Goal: Check status

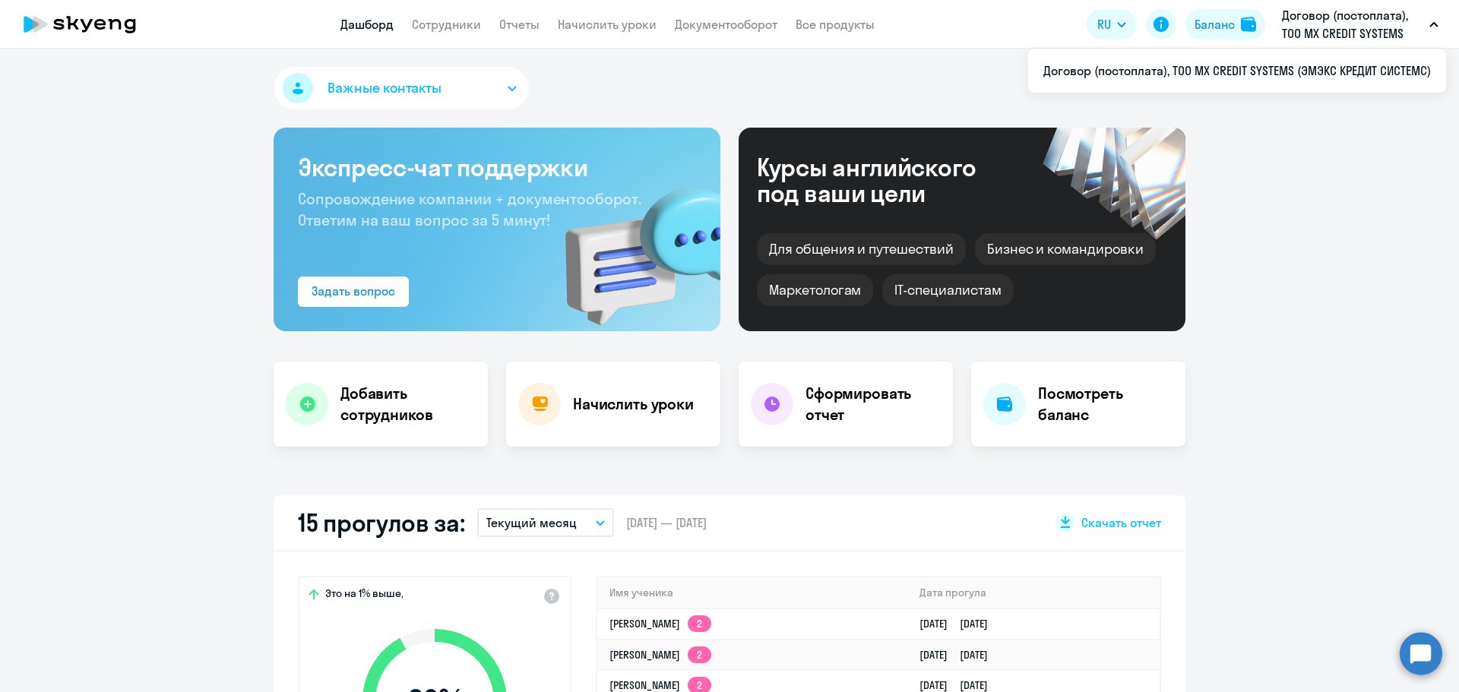
select select "30"
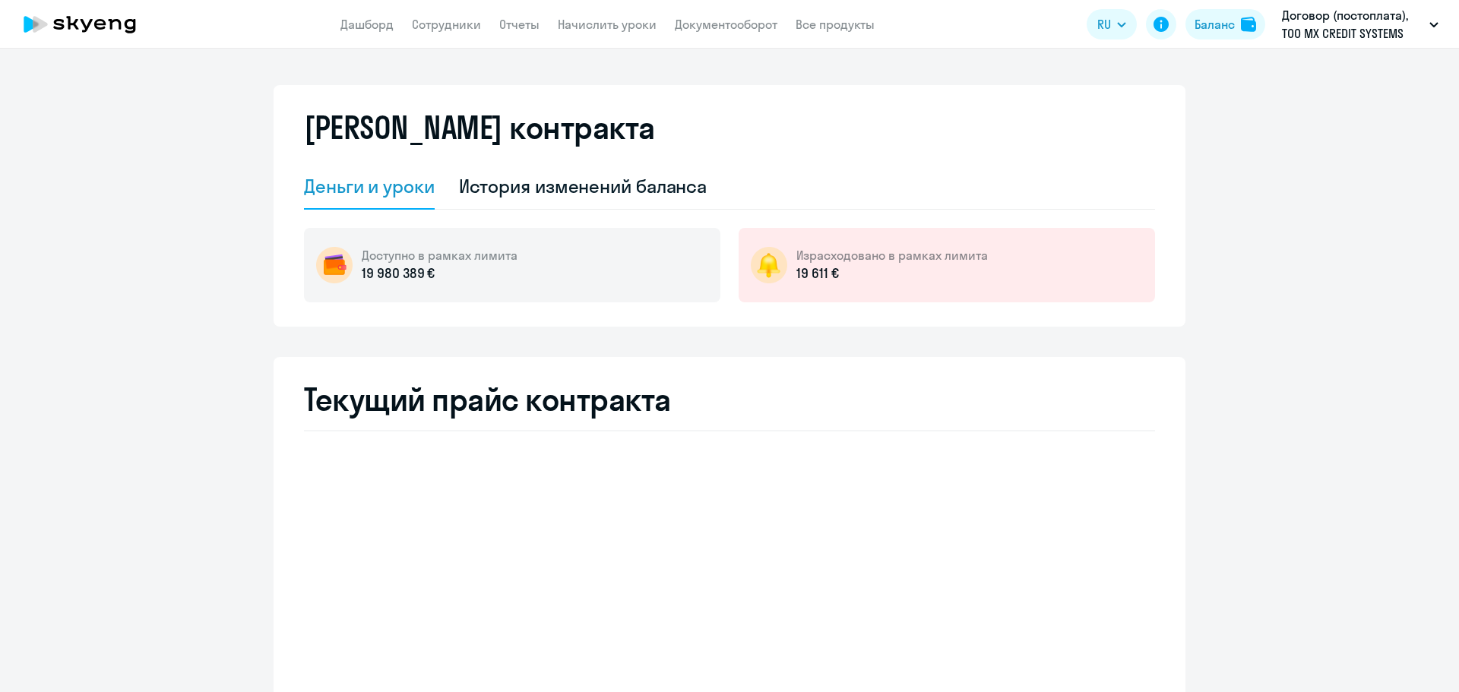
select select "english_adult_not_native_speaker"
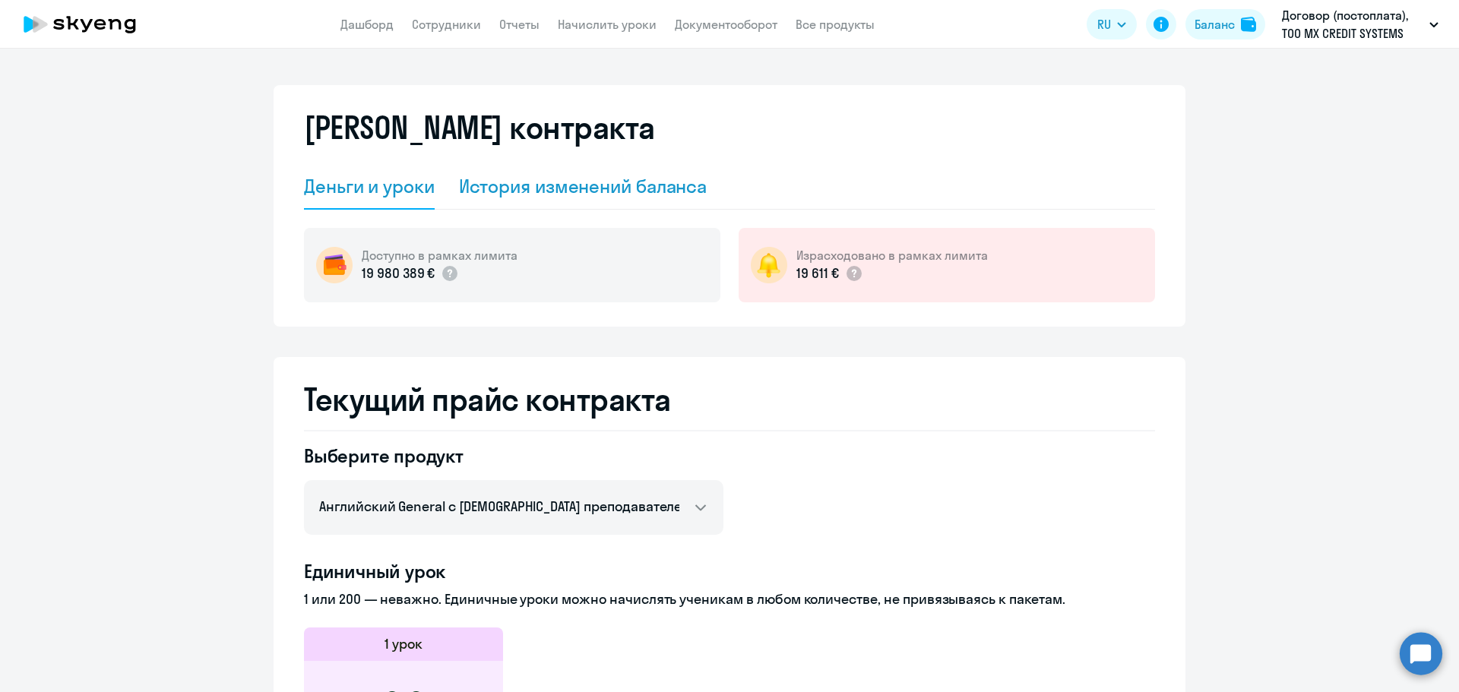
click at [652, 201] on div "История изменений баланса" at bounding box center [583, 187] width 248 height 46
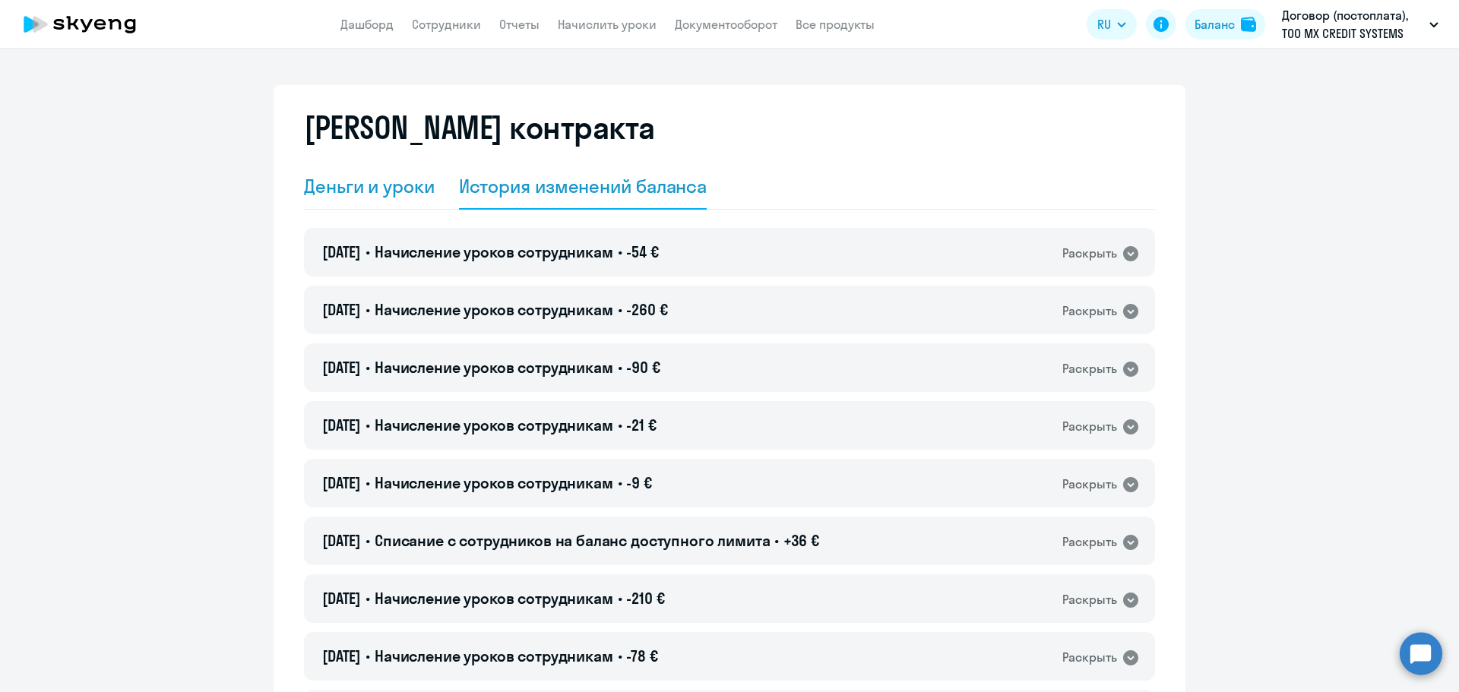
click at [369, 188] on div "Деньги и уроки" at bounding box center [369, 186] width 131 height 24
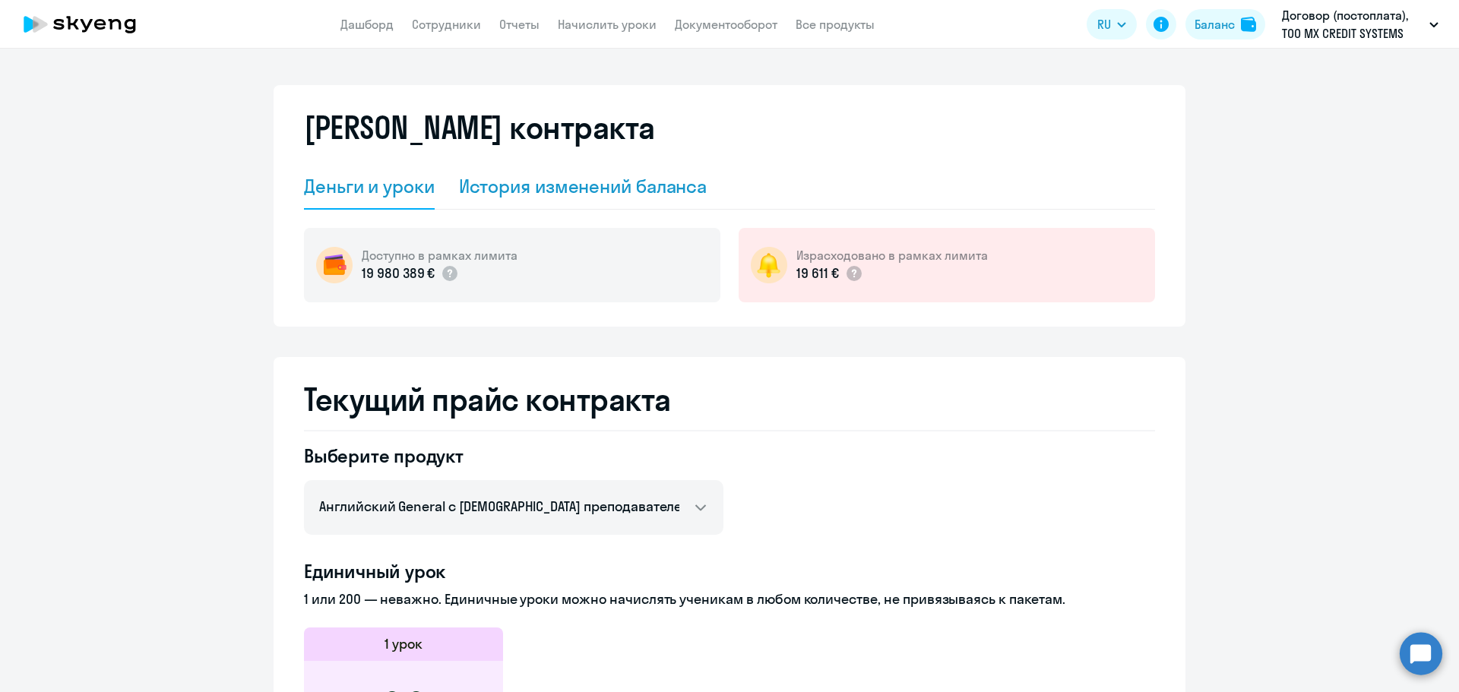
click at [671, 187] on div "История изменений баланса" at bounding box center [583, 186] width 248 height 24
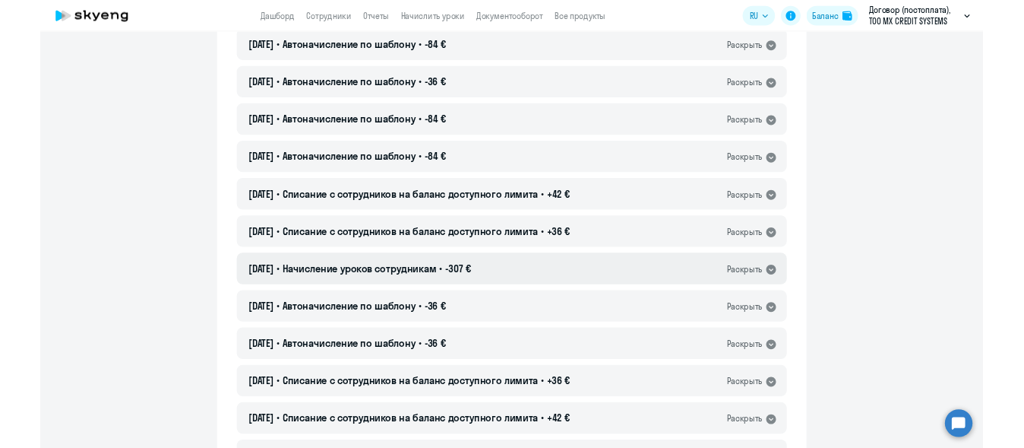
scroll to position [37740, 0]
